Goal: Information Seeking & Learning: Understand process/instructions

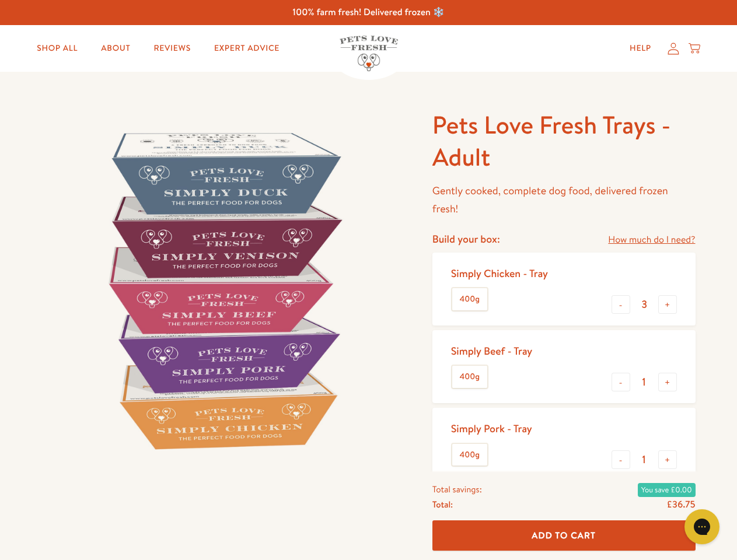
click at [368, 280] on img at bounding box center [223, 290] width 362 height 362
click at [651, 240] on link "How much do I need?" at bounding box center [651, 240] width 87 height 16
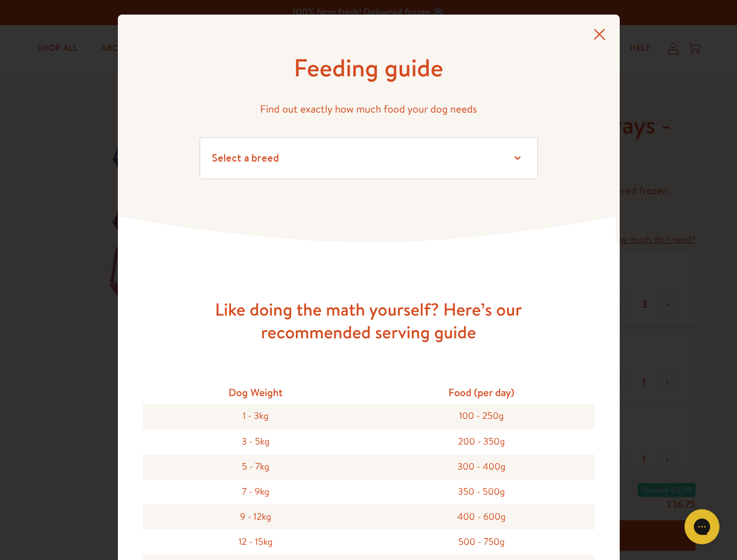
click at [621, 305] on div "Feeding guide Find out exactly how much food your dog needs Select a breed Affe…" at bounding box center [368, 280] width 737 height 560
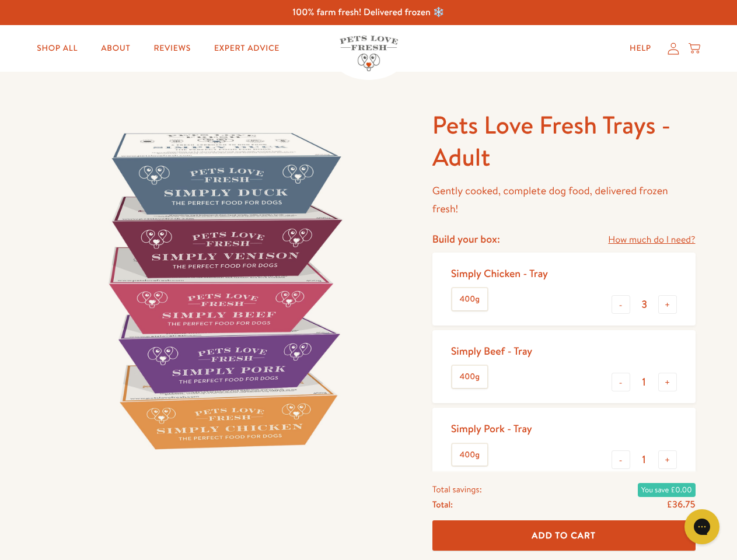
click at [668, 305] on button "+" at bounding box center [667, 304] width 19 height 19
type input "4"
click at [621, 382] on button "-" at bounding box center [621, 382] width 19 height 19
click at [668, 382] on button "+" at bounding box center [667, 382] width 19 height 19
type input "1"
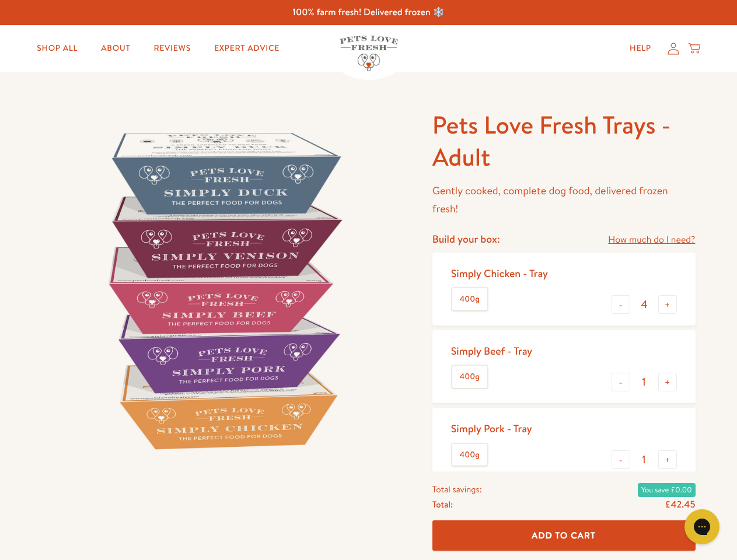
click at [621, 460] on button "-" at bounding box center [621, 459] width 19 height 19
type input "0"
